Goal: Communication & Community: Participate in discussion

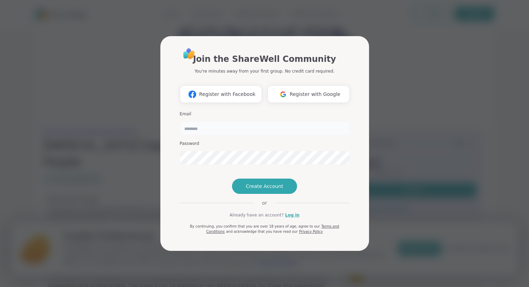
click at [278, 121] on input "email" at bounding box center [265, 128] width 170 height 14
type input "**********"
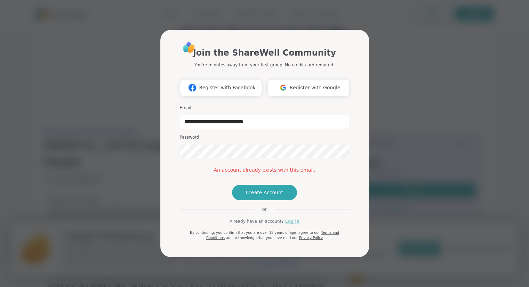
click at [288, 224] on link "Log in" at bounding box center [292, 221] width 14 height 6
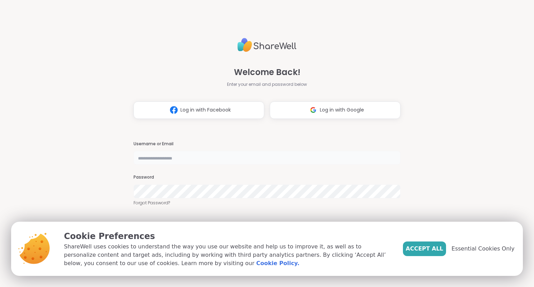
type input "**********"
click at [475, 249] on span "Essential Cookies Only" at bounding box center [482, 249] width 63 height 8
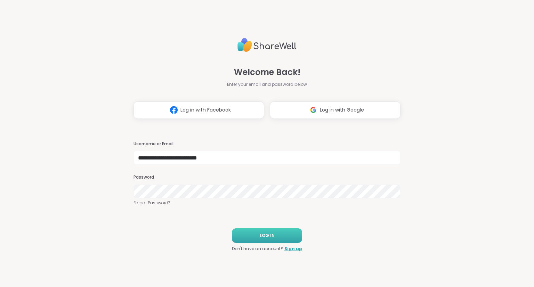
click at [281, 237] on button "LOG IN" at bounding box center [267, 235] width 70 height 15
type input "**********"
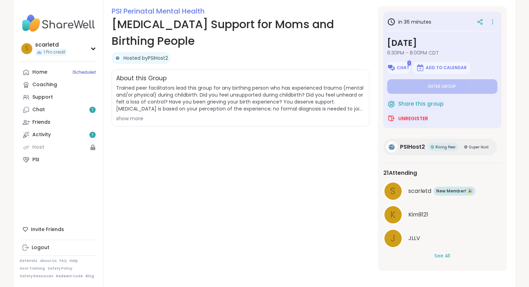
scroll to position [96, 0]
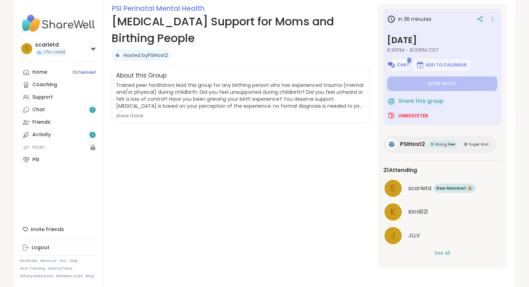
click at [440, 255] on button "See All" at bounding box center [442, 253] width 16 height 7
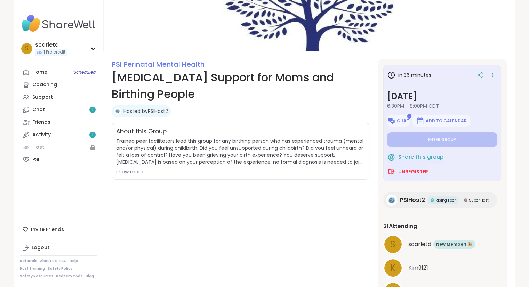
scroll to position [40, 0]
click at [400, 125] on button "Chat" at bounding box center [398, 121] width 23 height 12
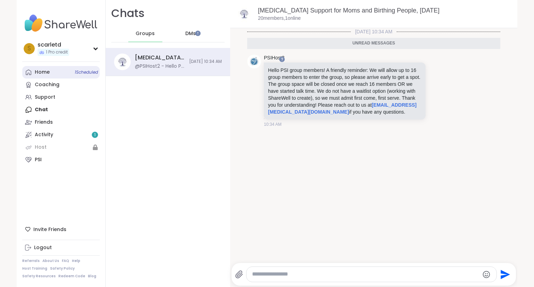
click at [61, 71] on link "Home 1 Scheduled" at bounding box center [60, 72] width 77 height 13
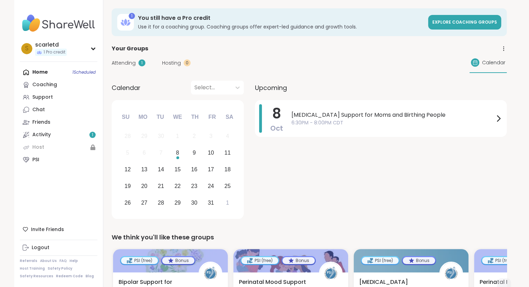
click at [360, 171] on div "[DEMOGRAPHIC_DATA] [MEDICAL_DATA] Support for Moms and Birthing People 6:30PM -…" at bounding box center [381, 160] width 252 height 121
click at [411, 121] on span "6:30PM - 8:00PM CDT" at bounding box center [392, 122] width 203 height 7
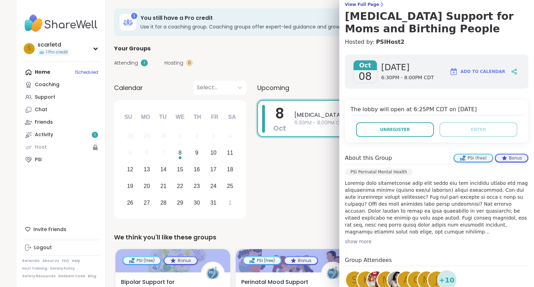
scroll to position [60, 0]
click at [360, 241] on div "show more" at bounding box center [436, 241] width 183 height 7
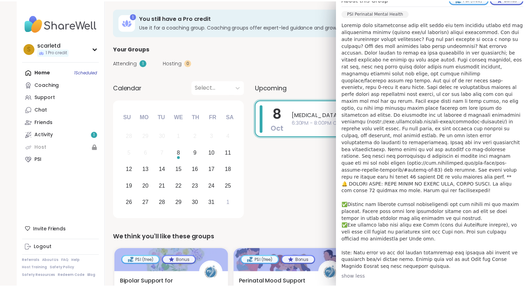
scroll to position [219, 0]
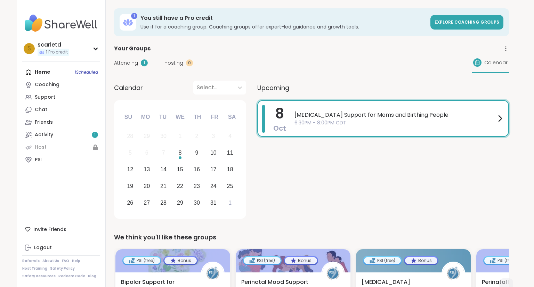
click at [291, 193] on div "[DEMOGRAPHIC_DATA] [MEDICAL_DATA] Support for Moms and Birthing People 6:30PM -…" at bounding box center [383, 160] width 252 height 121
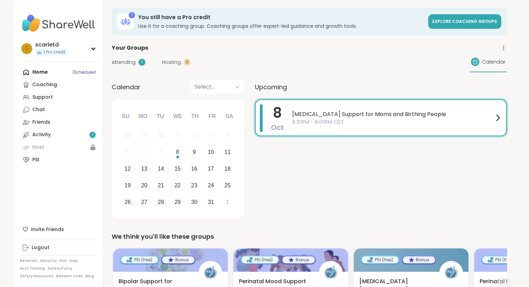
click at [395, 118] on span "6:30PM - 8:00PM CDT" at bounding box center [392, 121] width 201 height 7
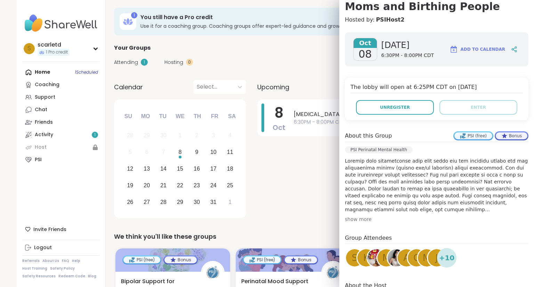
scroll to position [126, 0]
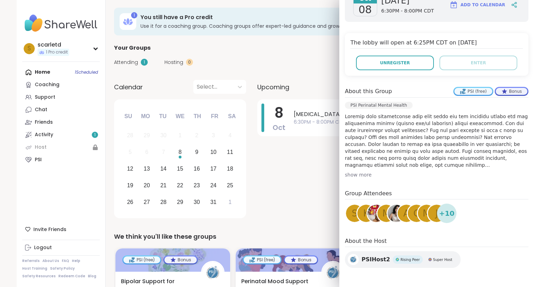
click at [350, 176] on div "show more" at bounding box center [436, 174] width 183 height 7
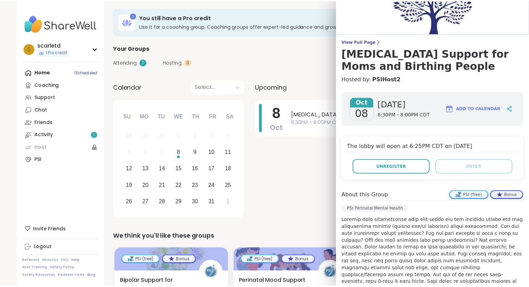
scroll to position [22, 0]
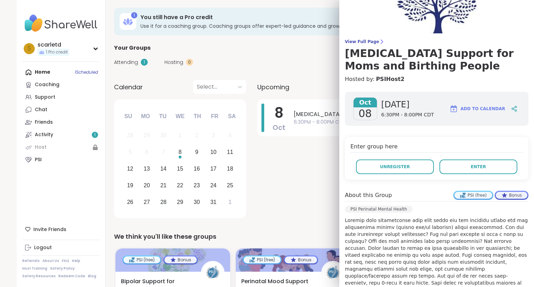
click at [365, 38] on div "View Full Page [MEDICAL_DATA] Support for Moms and Birthing People Hosted by: P…" at bounding box center [436, 282] width 195 height 608
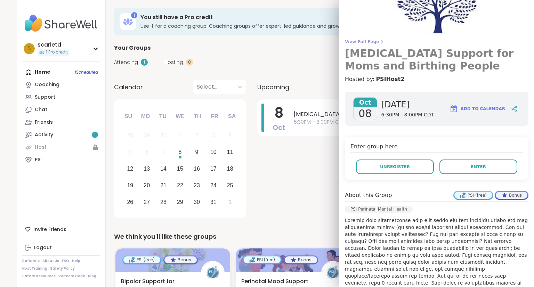
click at [365, 42] on span "View Full Page" at bounding box center [436, 42] width 183 height 6
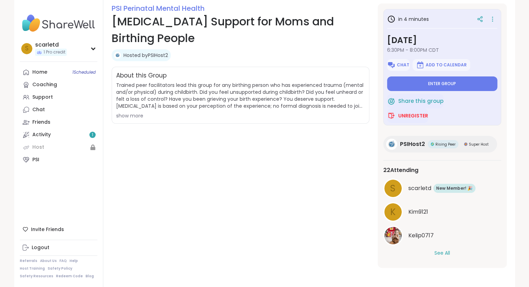
scroll to position [96, 0]
click at [434, 82] on span "Enter group" at bounding box center [442, 84] width 28 height 6
